Goal: Task Accomplishment & Management: Use online tool/utility

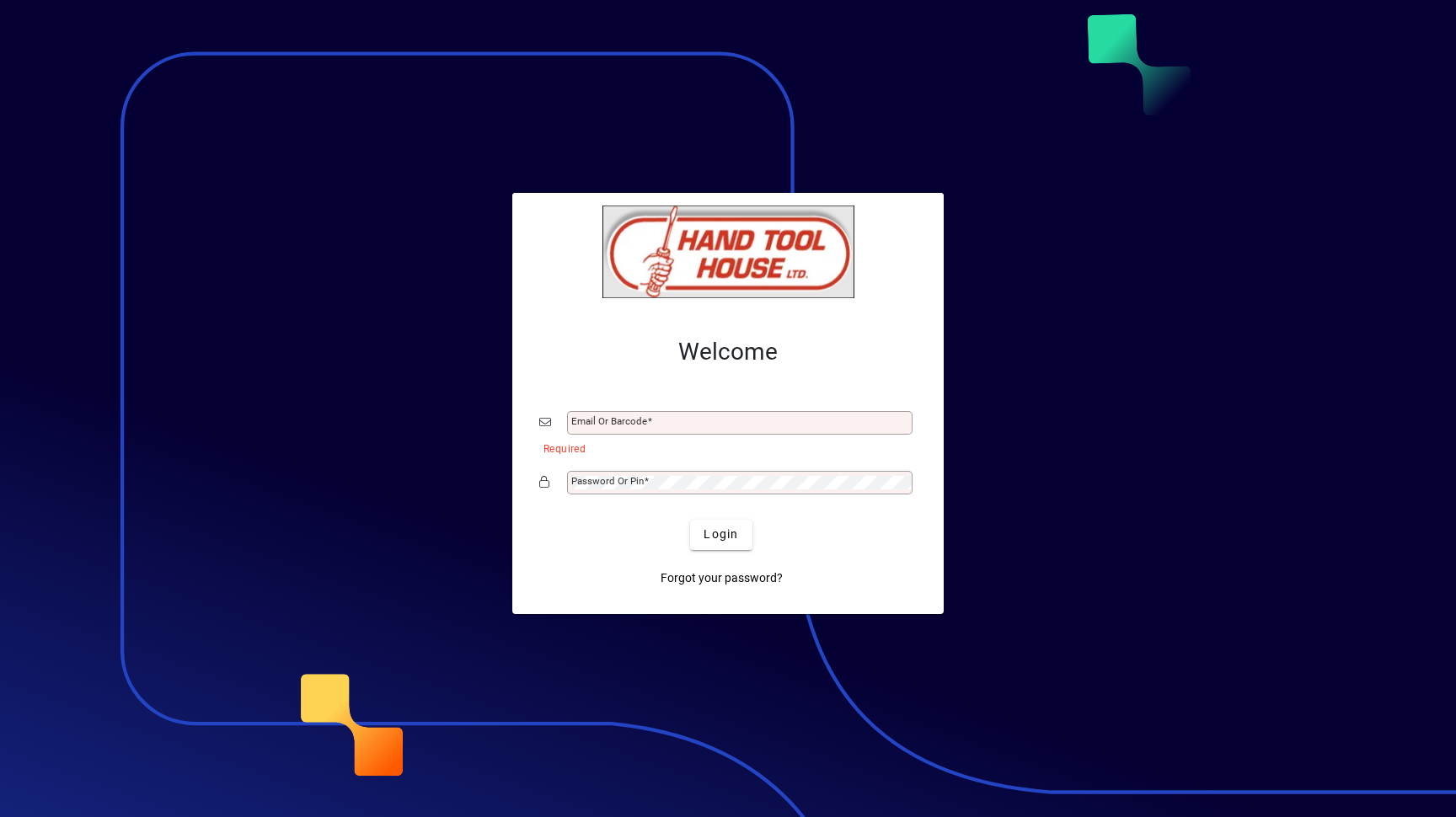
click at [1260, 270] on div at bounding box center [728, 408] width 1456 height 817
click at [460, 87] on div at bounding box center [728, 408] width 1456 height 817
click at [642, 423] on mat-label "Email or Barcode" at bounding box center [608, 421] width 76 height 12
click at [642, 423] on input "Email or Barcode" at bounding box center [741, 423] width 341 height 14
click at [627, 422] on input "Email or Barcode" at bounding box center [741, 423] width 341 height 14
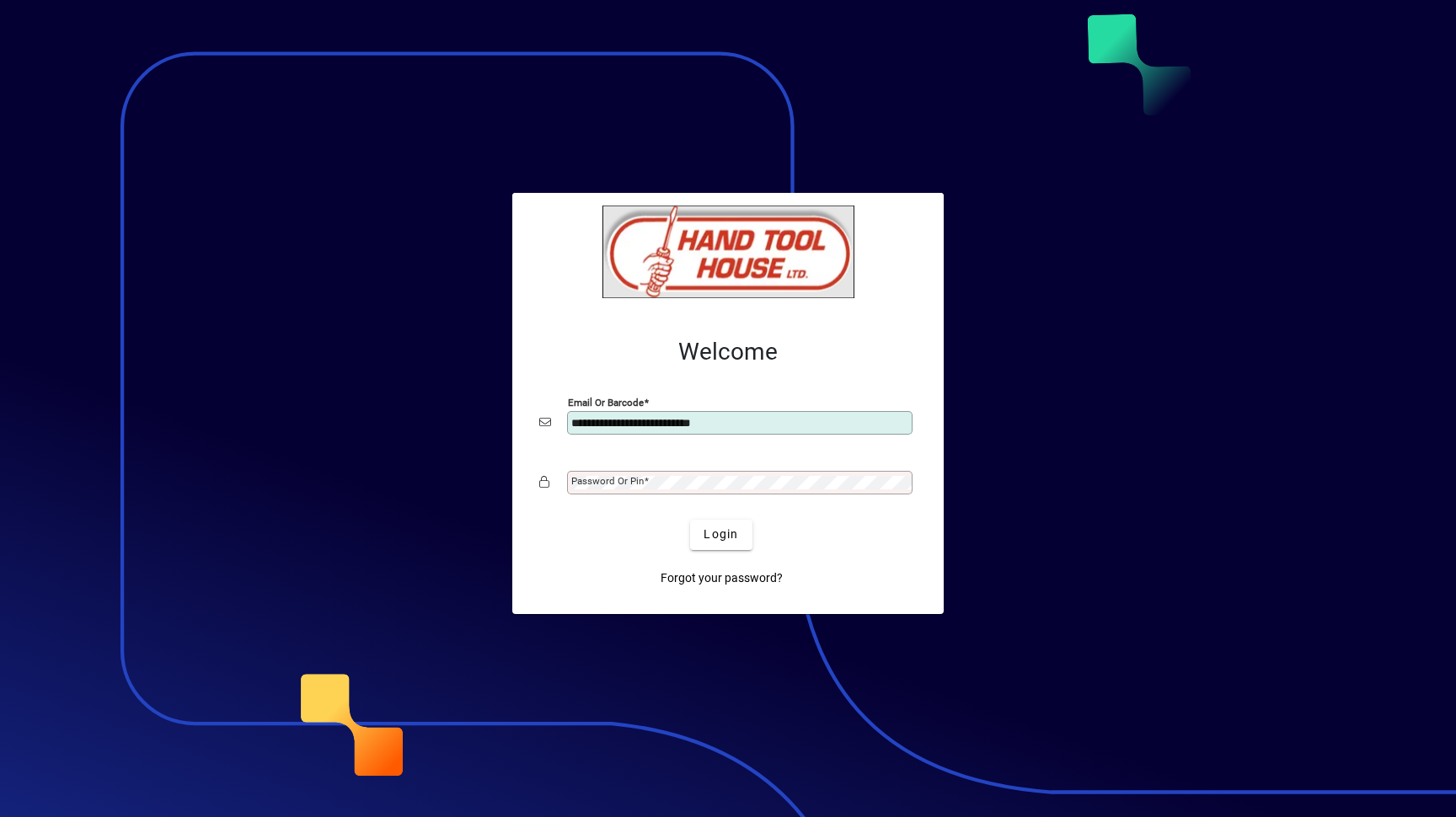
type input "**********"
click at [690, 519] on button "Login" at bounding box center [720, 534] width 62 height 30
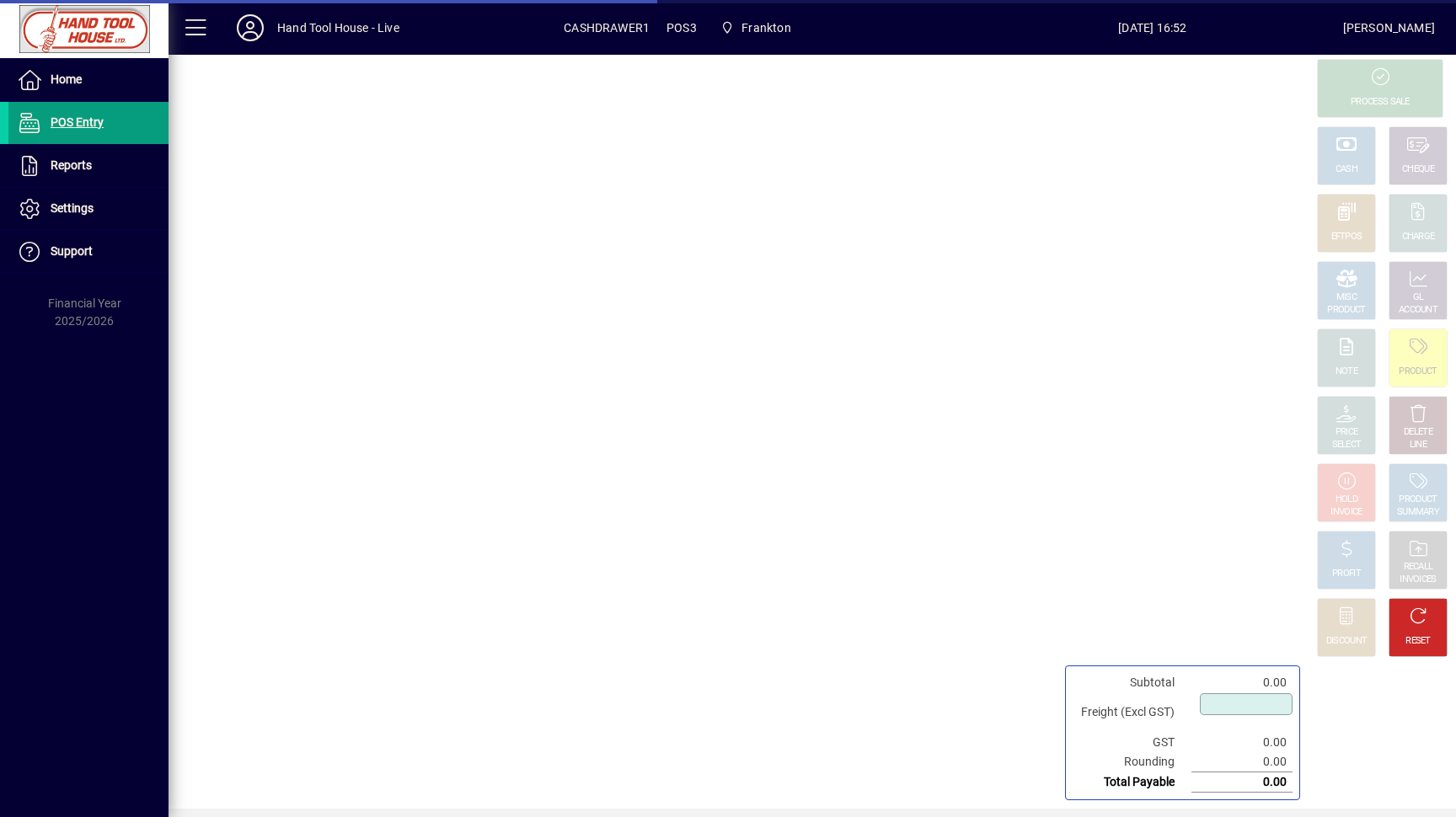
type input "****"
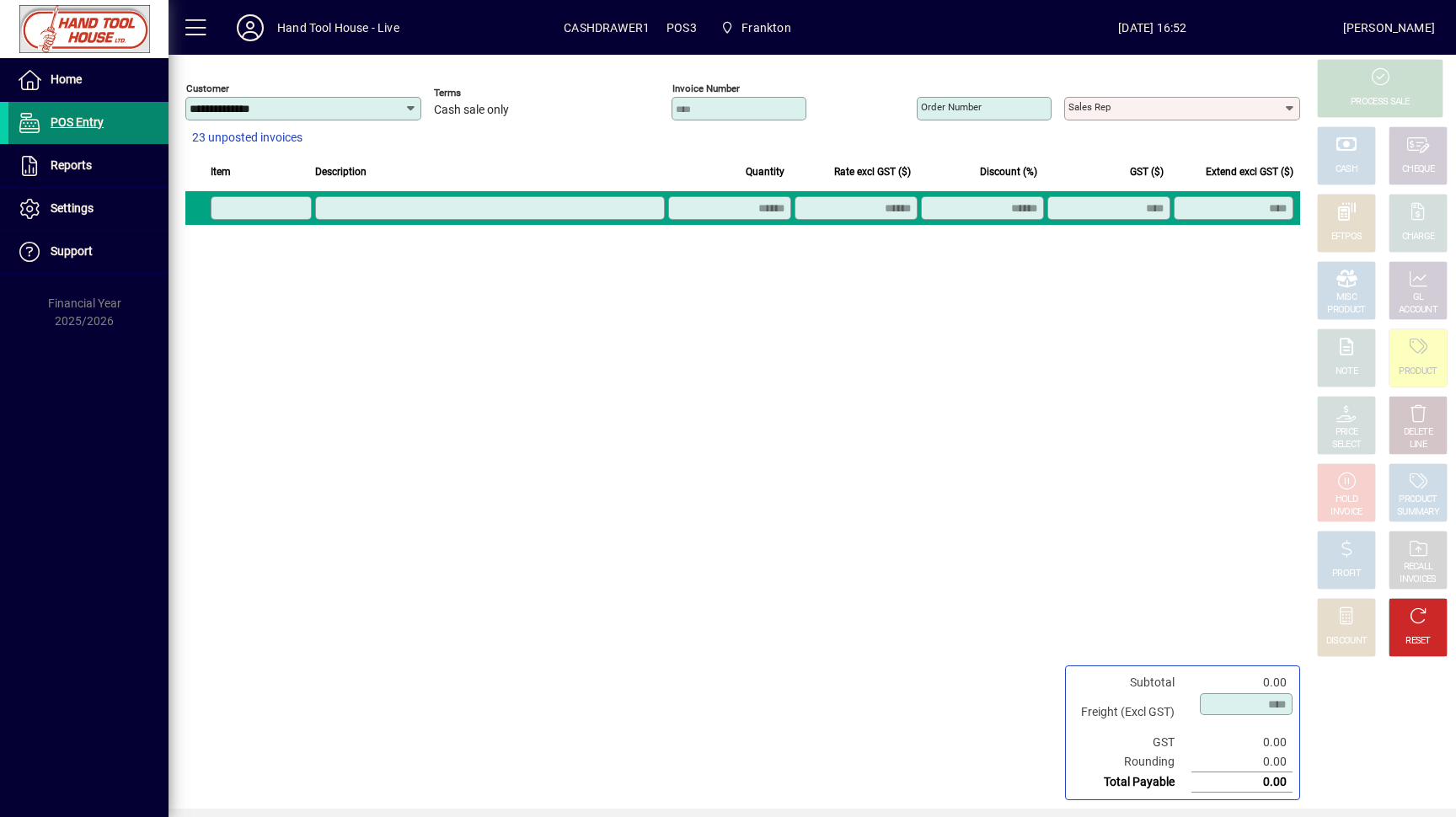
click at [89, 126] on span "POS Entry" at bounding box center [76, 122] width 53 height 14
click at [68, 170] on span "Reports" at bounding box center [71, 165] width 42 height 14
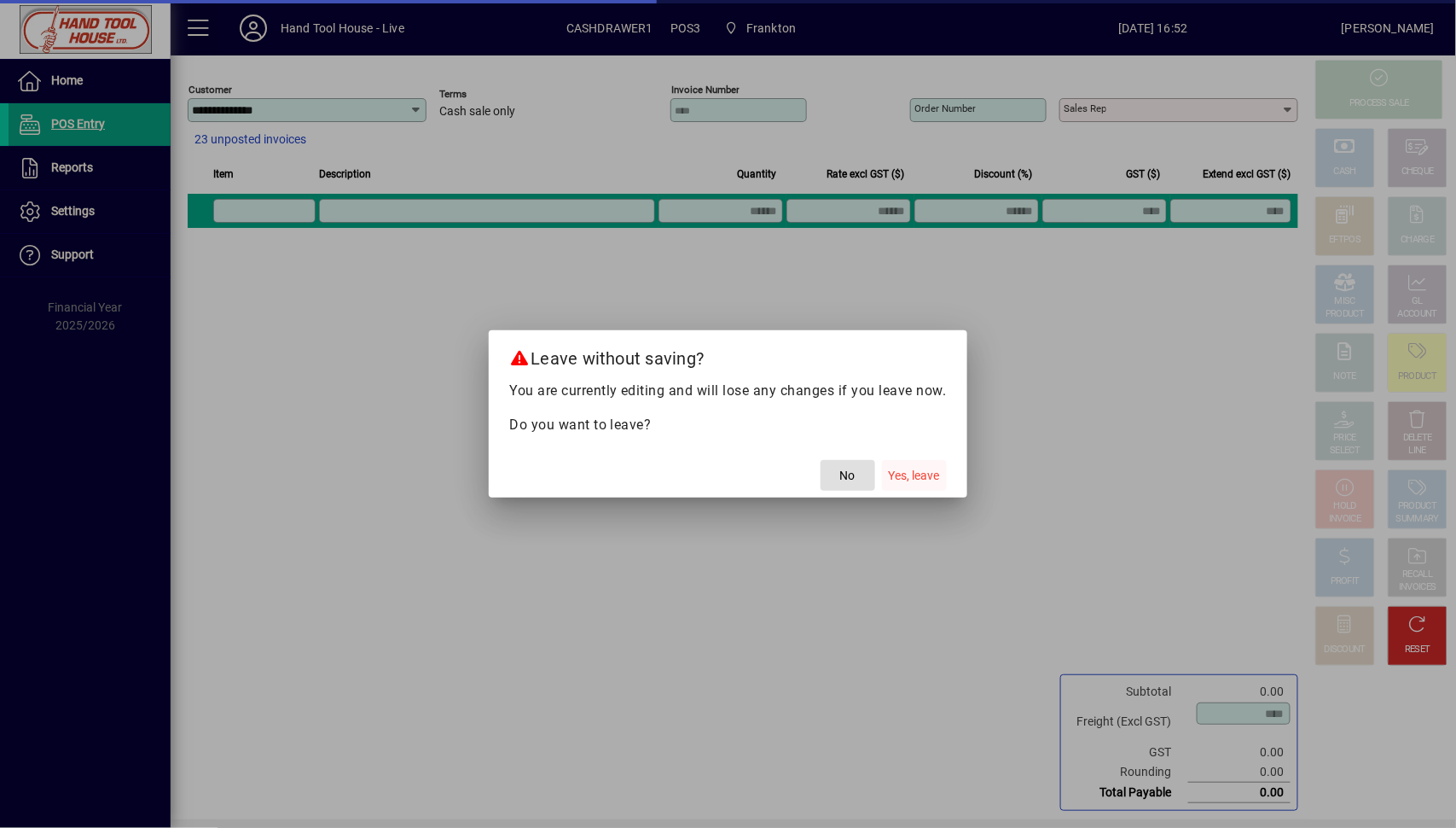
click at [918, 472] on span "Yes, leave" at bounding box center [914, 475] width 51 height 18
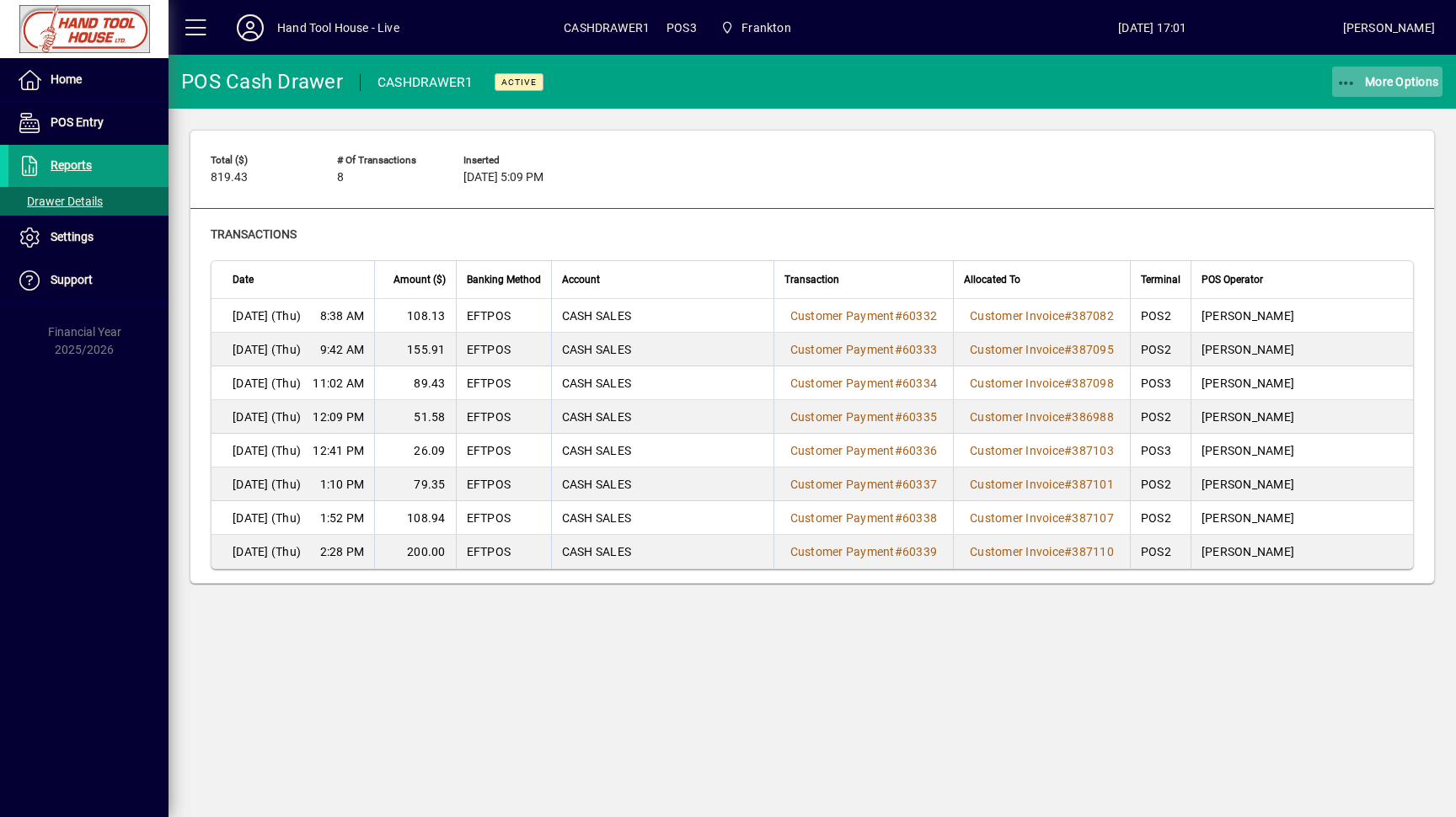
click at [1338, 81] on icon "button" at bounding box center [1347, 82] width 21 height 16
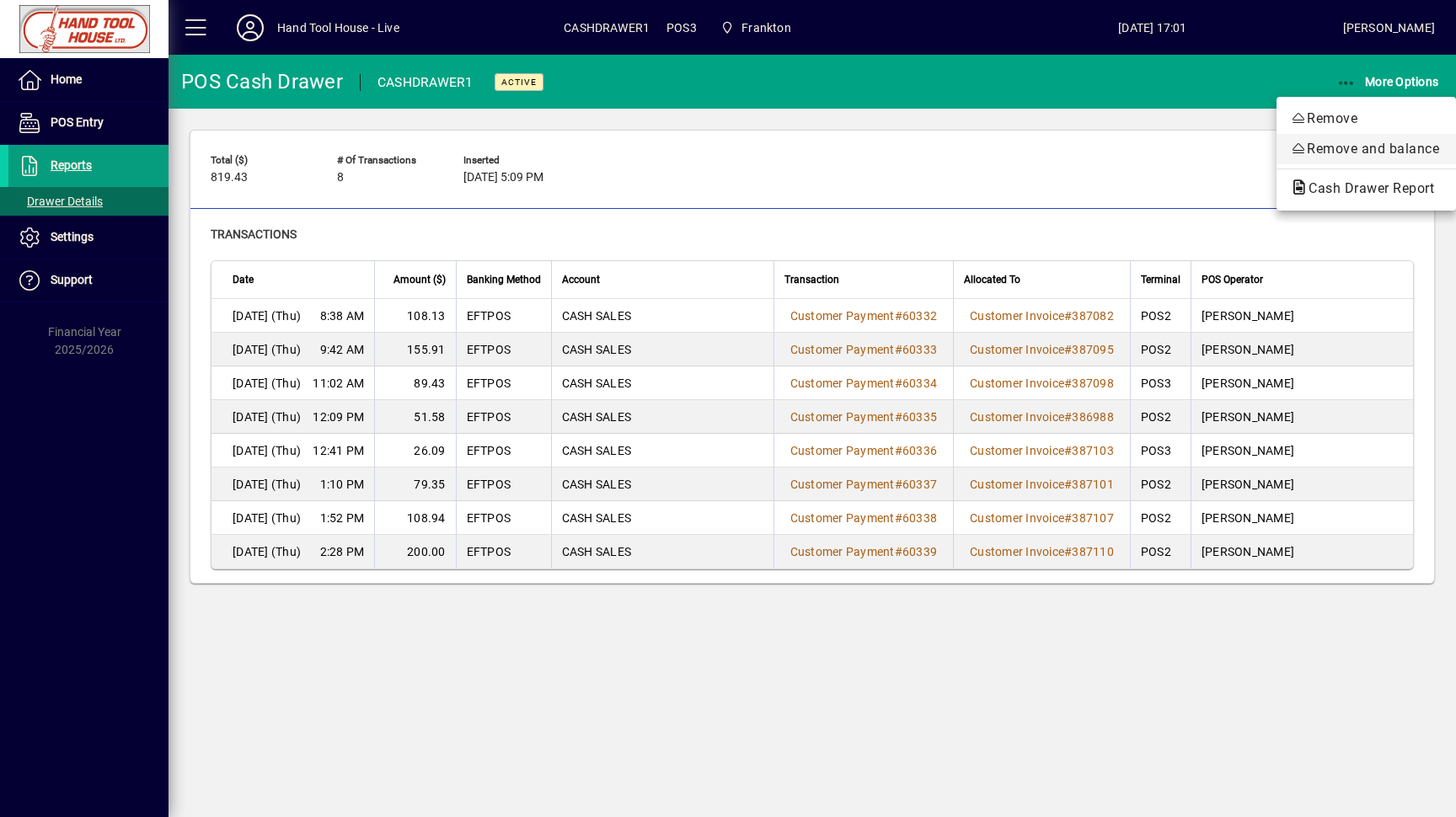
click at [1341, 150] on span "Remove and balance" at bounding box center [1366, 148] width 153 height 20
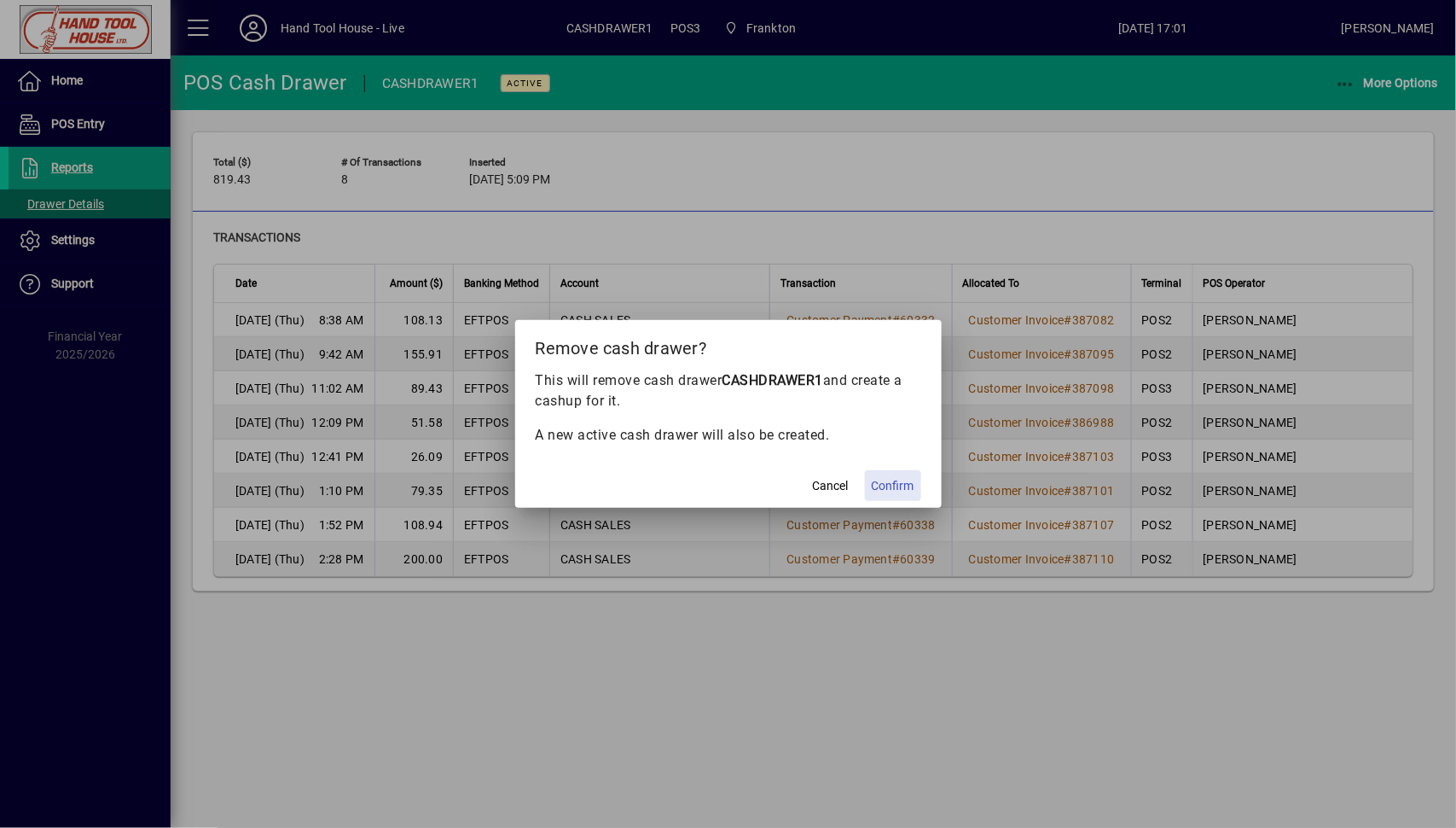
click at [886, 490] on span "Confirm" at bounding box center [893, 486] width 42 height 18
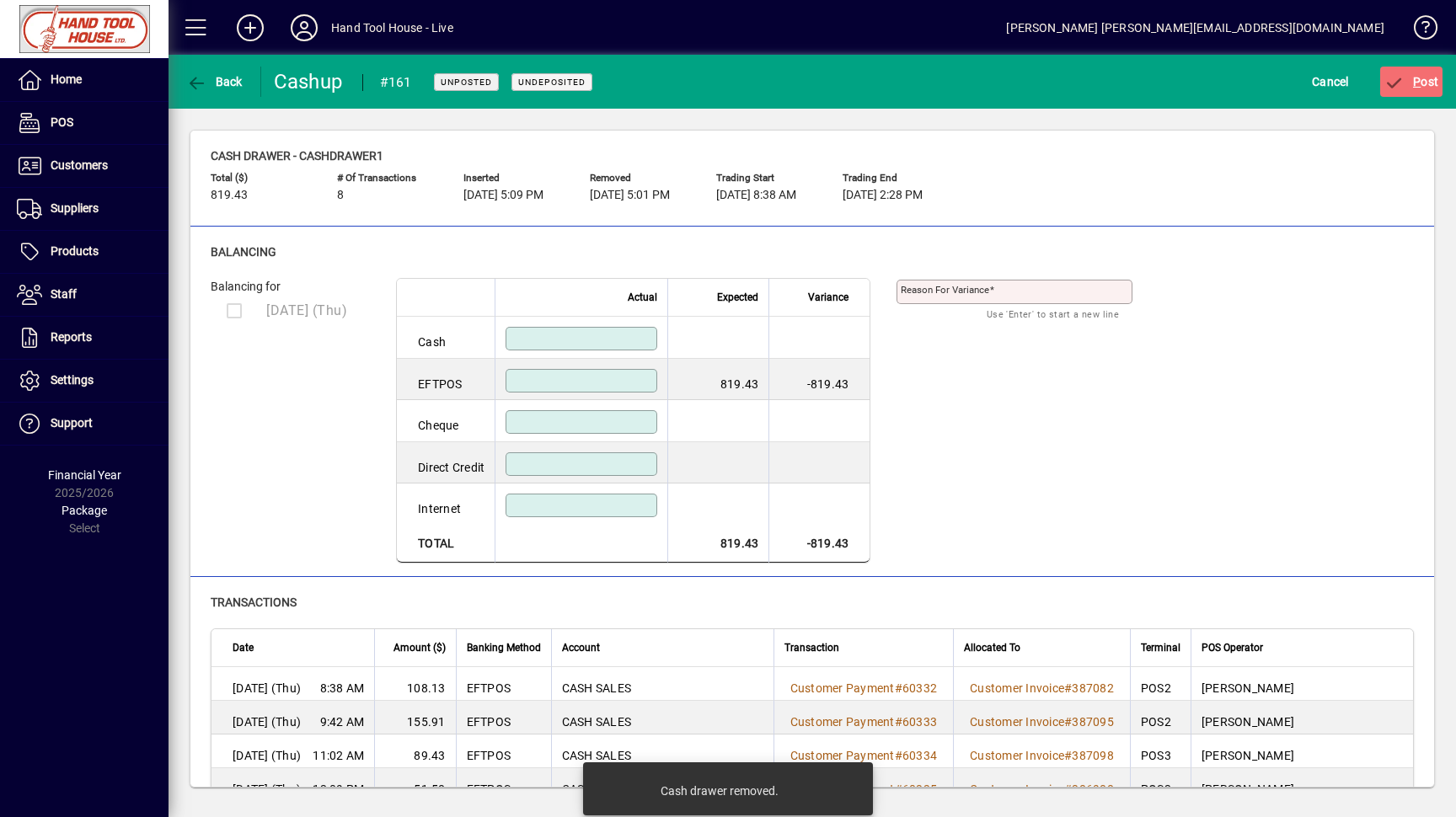
click at [552, 382] on input at bounding box center [583, 381] width 147 height 14
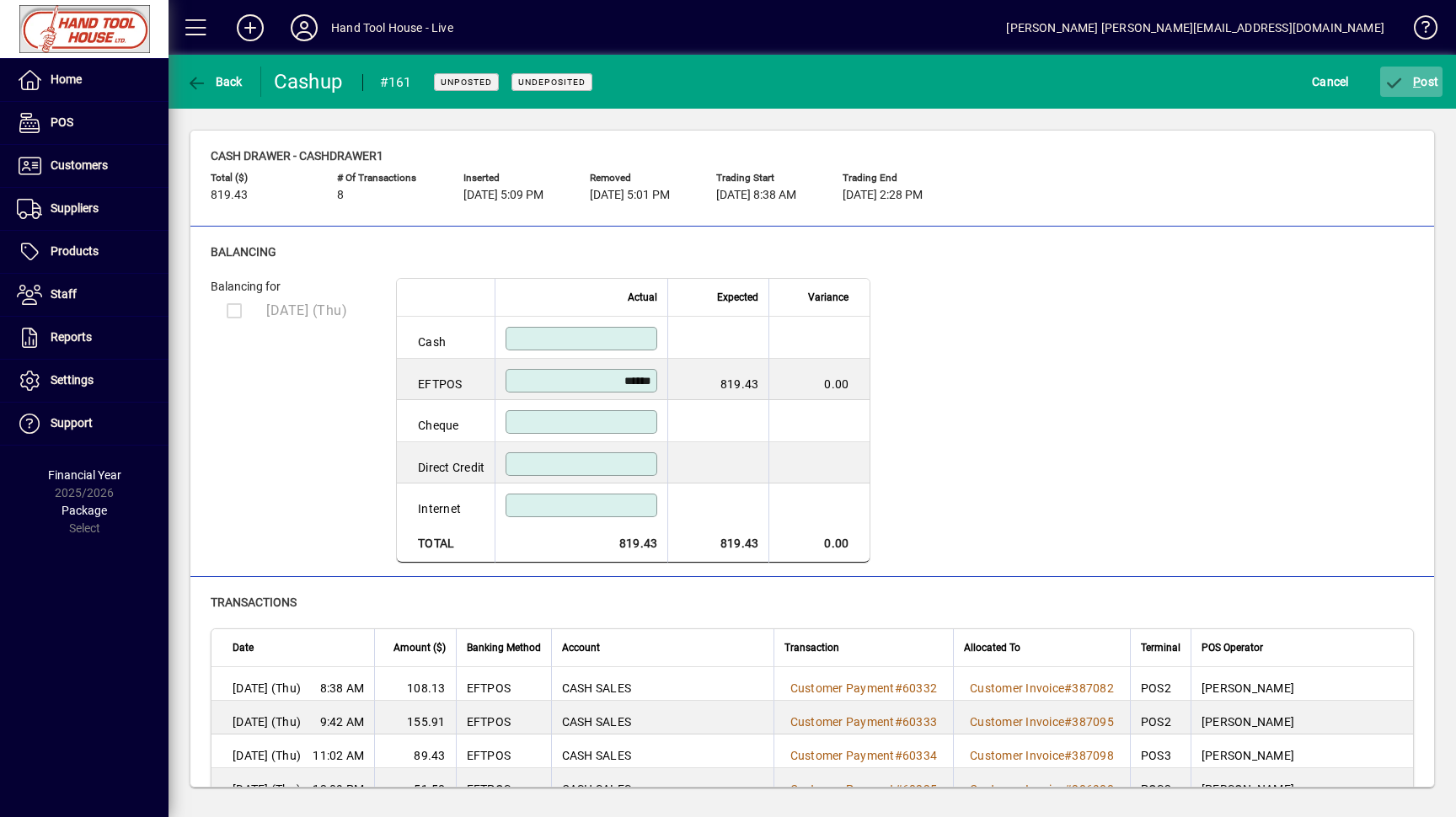
type input "******"
click at [1430, 82] on span "P ost" at bounding box center [1411, 82] width 55 height 14
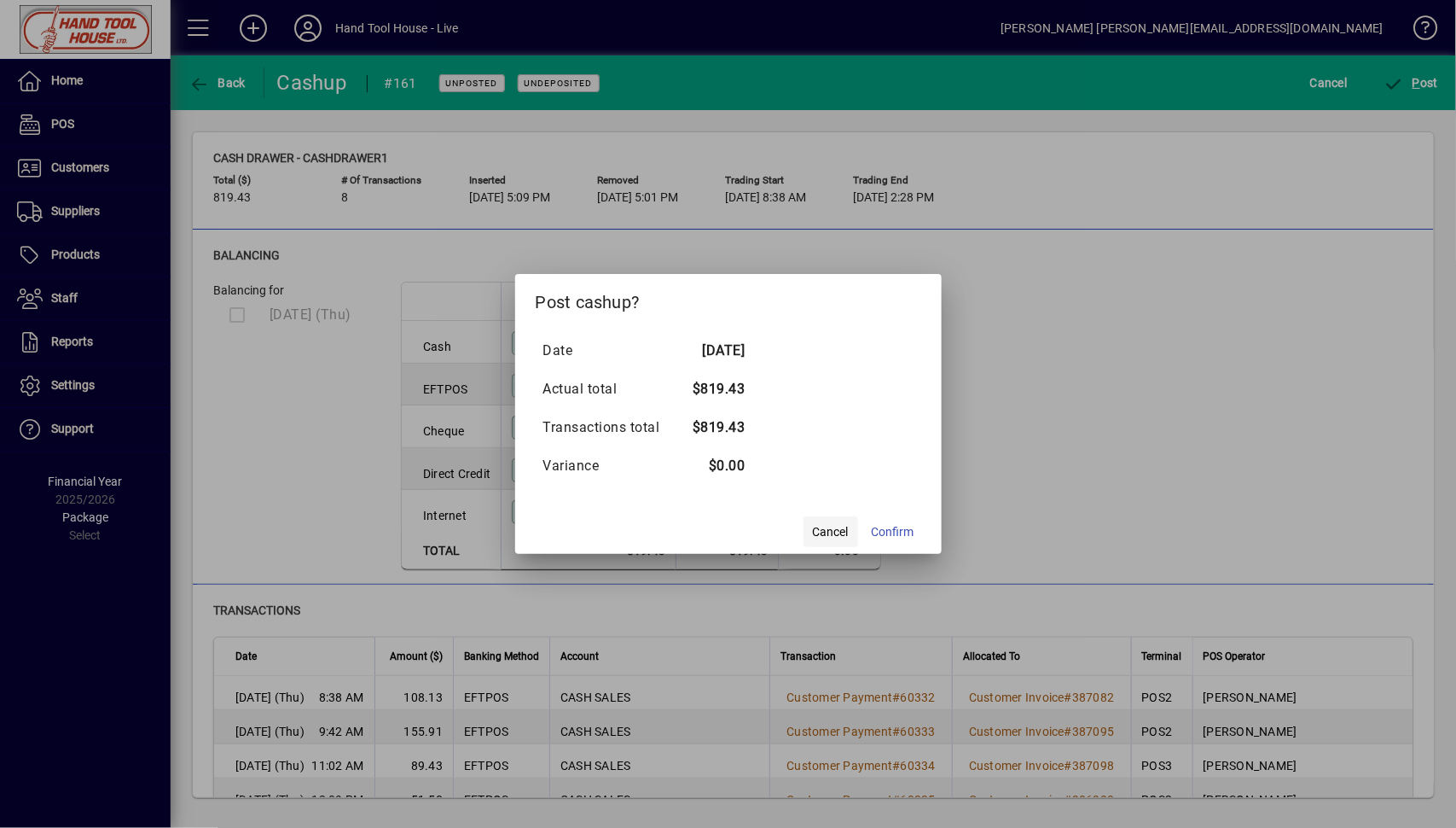
click at [829, 532] on span "Cancel" at bounding box center [830, 531] width 36 height 18
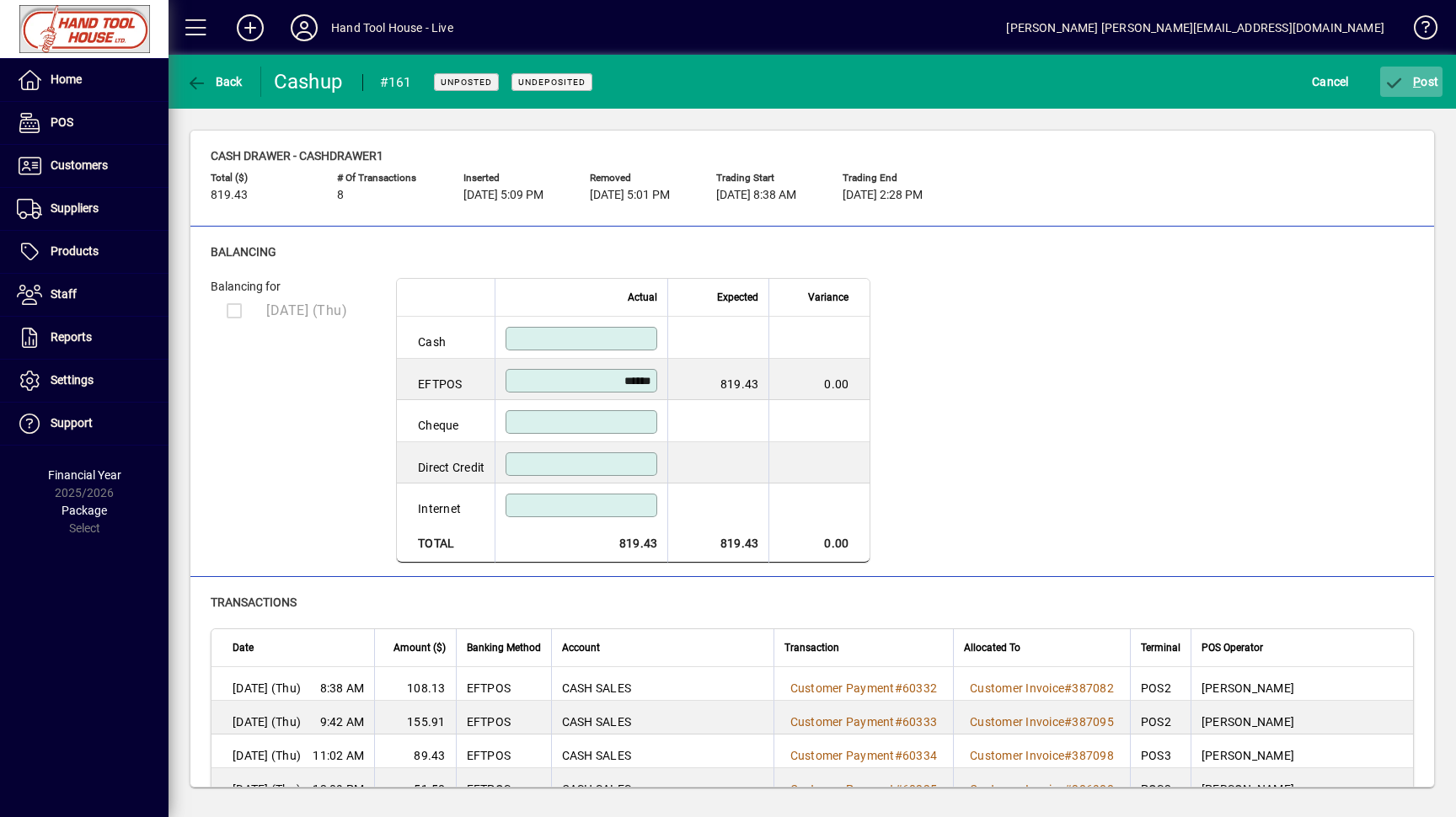
click at [1424, 83] on span "P ost" at bounding box center [1411, 82] width 55 height 14
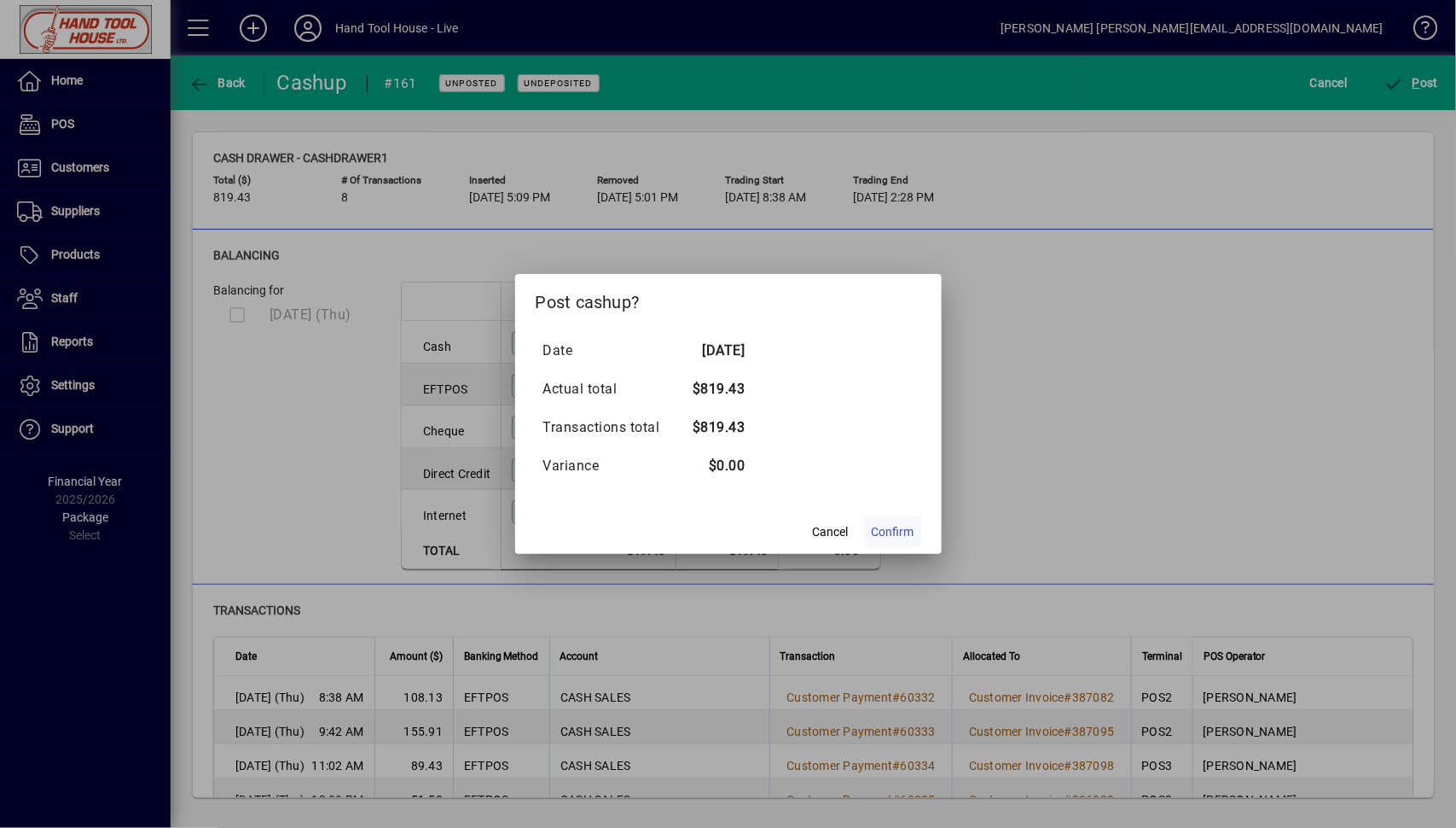
click at [876, 534] on span "Confirm" at bounding box center [893, 531] width 42 height 18
